Goal: Transaction & Acquisition: Subscribe to service/newsletter

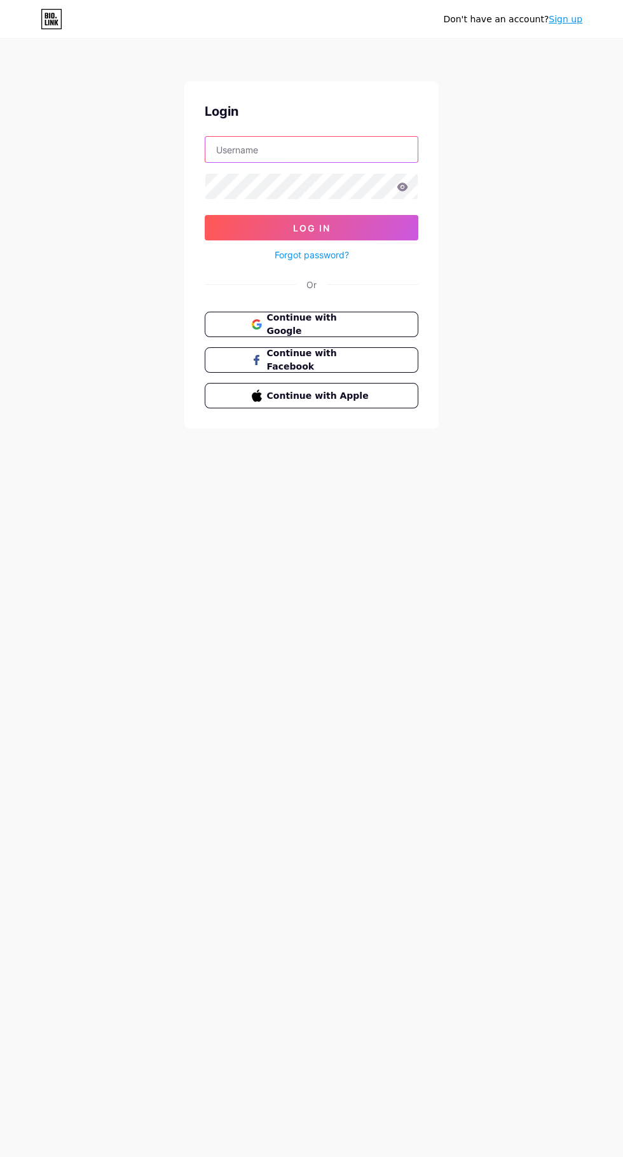
type input "[EMAIL_ADDRESS][DOMAIN_NAME]"
click at [205, 215] on button "Log In" at bounding box center [312, 227] width 214 height 25
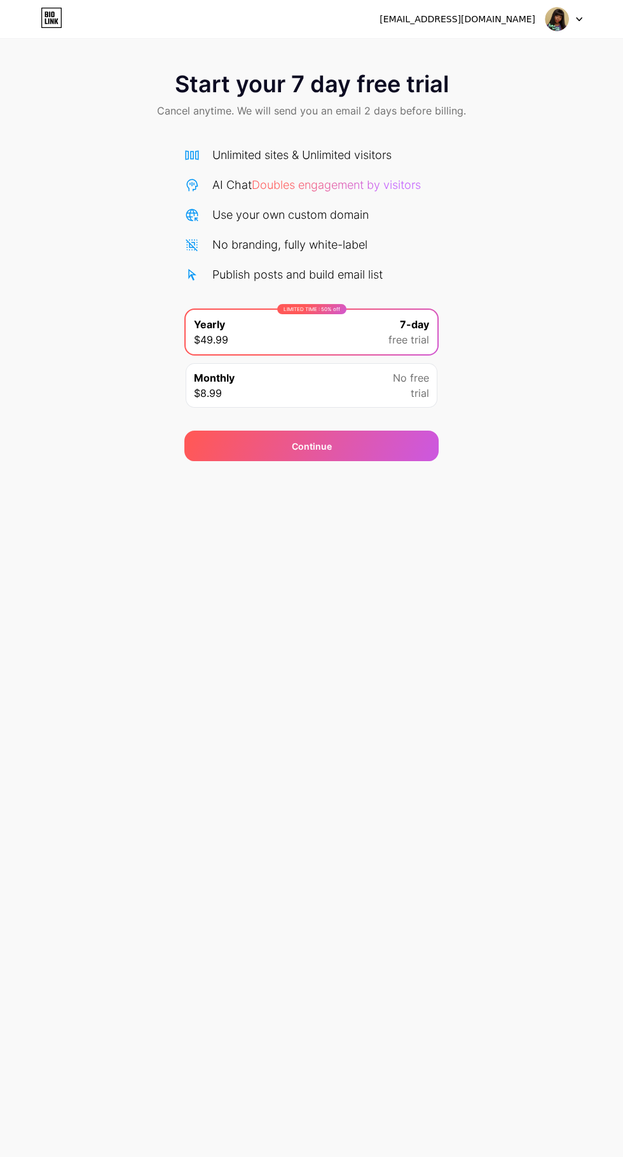
click at [556, 22] on img at bounding box center [557, 19] width 24 height 24
click at [525, 127] on div "Start your 7 day free trial Cancel anytime. We will send you an email 2 days be…" at bounding box center [311, 96] width 623 height 75
click at [56, 21] on icon at bounding box center [57, 21] width 4 height 6
